Goal: Task Accomplishment & Management: Use online tool/utility

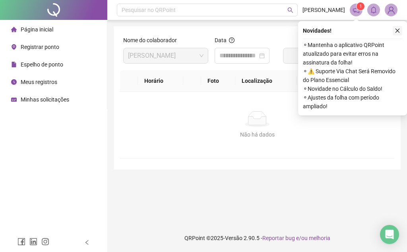
click at [396, 31] on icon "close" at bounding box center [398, 31] width 6 height 6
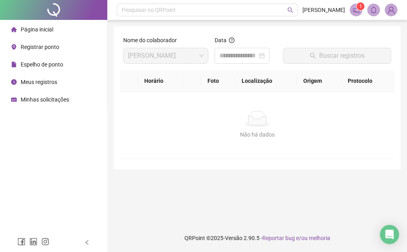
click at [43, 48] on span "Registrar ponto" at bounding box center [40, 47] width 39 height 6
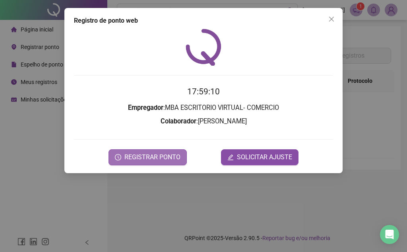
click at [172, 161] on span "REGISTRAR PONTO" at bounding box center [152, 157] width 56 height 10
click at [172, 161] on body "Página inicial Registrar ponto Espelho de ponto Meus registros Minhas solicitaç…" at bounding box center [203, 126] width 407 height 252
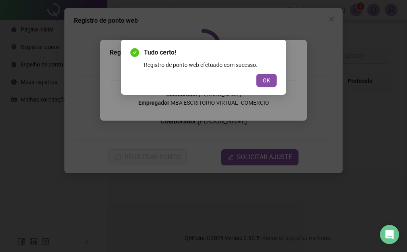
click at [255, 79] on div "OK" at bounding box center [203, 80] width 146 height 13
click at [267, 78] on span "OK" at bounding box center [267, 80] width 8 height 9
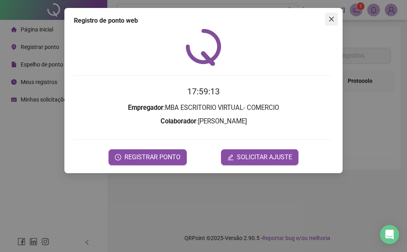
click at [328, 21] on icon "close" at bounding box center [331, 19] width 6 height 6
